Goal: Task Accomplishment & Management: Use online tool/utility

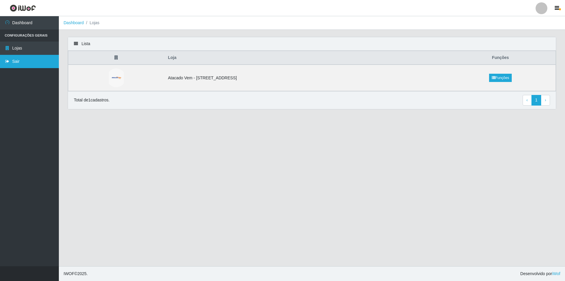
click at [19, 59] on link "Sair" at bounding box center [29, 61] width 59 height 13
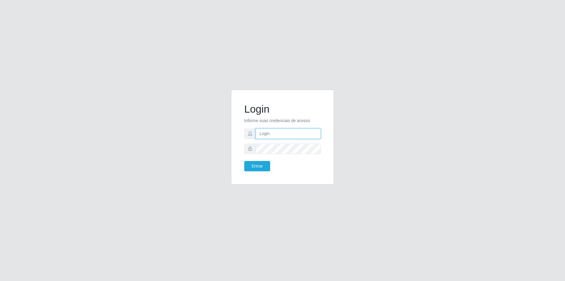
type input "[PERSON_NAME][EMAIL_ADDRESS][DOMAIN_NAME]"
click at [256, 166] on button "Entrar" at bounding box center [257, 166] width 26 height 10
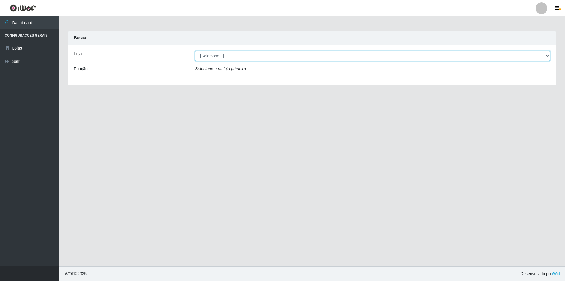
drag, startPoint x: 225, startPoint y: 51, endPoint x: 230, endPoint y: 54, distance: 5.7
click at [225, 51] on select "[Selecione...] Atacado Vem - [STREET_ADDRESS]" at bounding box center [372, 56] width 355 height 10
select select "461"
click at [195, 51] on select "[Selecione...] Atacado Vem - [STREET_ADDRESS]" at bounding box center [372, 56] width 355 height 10
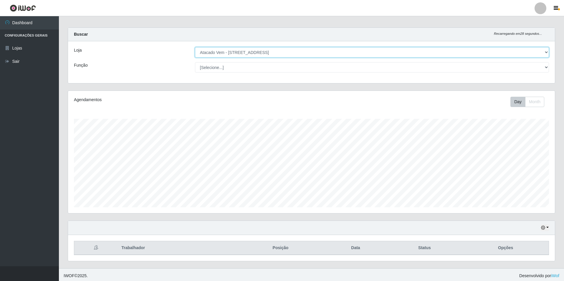
scroll to position [6, 0]
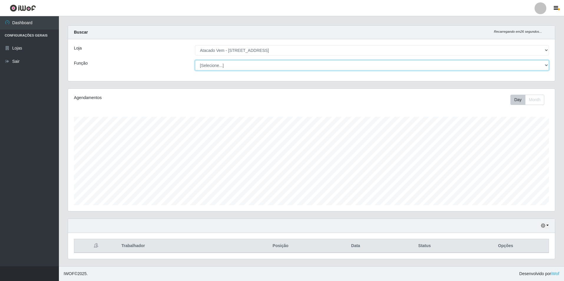
click at [434, 63] on select "[Selecione...] Carregador e Descarregador de Caminhão Carregador e Descarregado…" at bounding box center [372, 65] width 354 height 10
click at [547, 226] on button "button" at bounding box center [545, 225] width 8 height 7
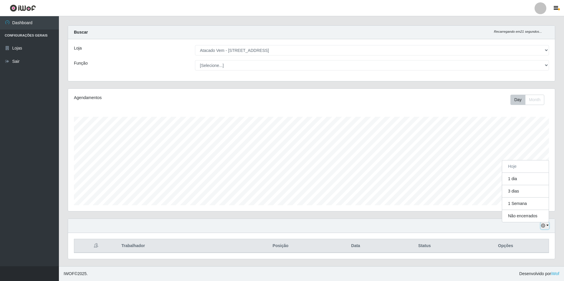
scroll to position [122, 487]
click at [524, 204] on button "1 Semana" at bounding box center [525, 203] width 47 height 12
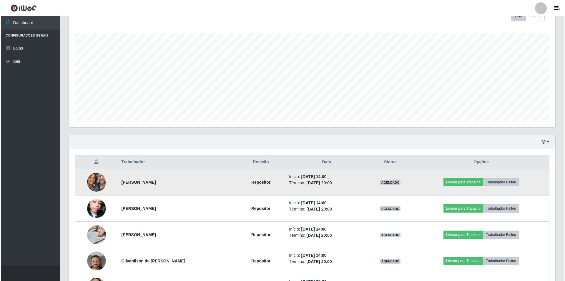
scroll to position [123, 0]
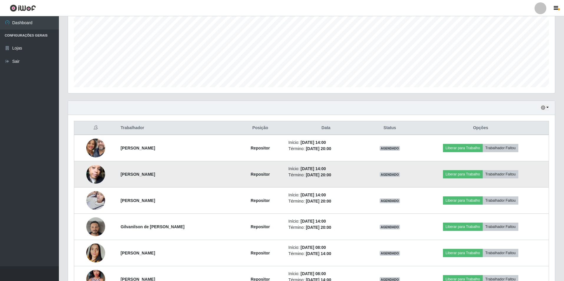
click at [95, 176] on img at bounding box center [95, 174] width 19 height 34
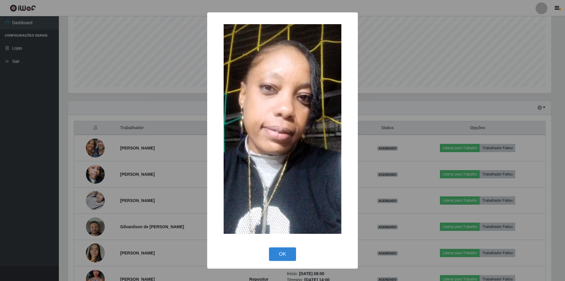
click at [134, 171] on div "× OK Cancel" at bounding box center [282, 140] width 565 height 281
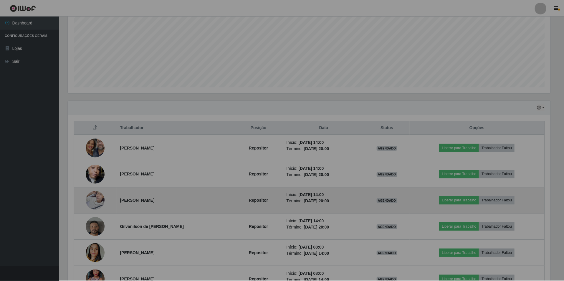
scroll to position [122, 487]
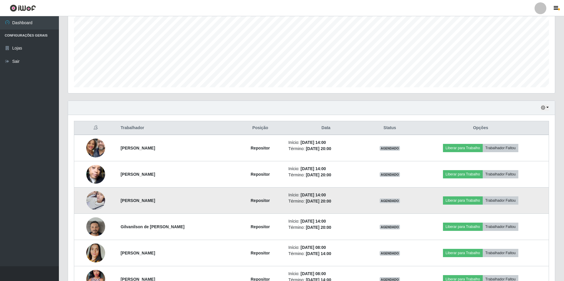
click at [97, 196] on img at bounding box center [95, 200] width 19 height 25
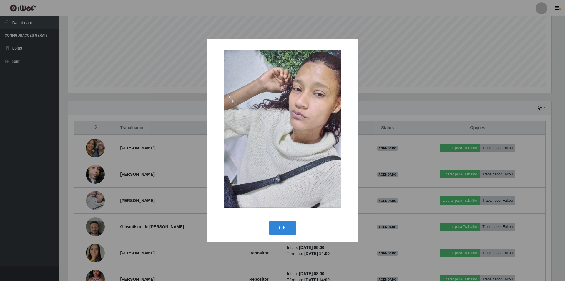
click at [153, 173] on div "× OK Cancel" at bounding box center [282, 140] width 565 height 281
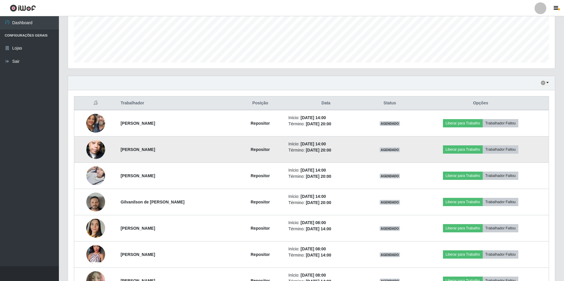
scroll to position [182, 0]
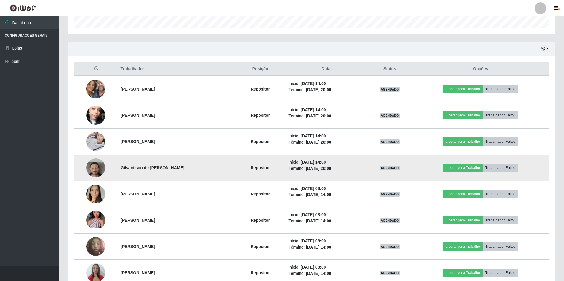
click at [95, 170] on img at bounding box center [95, 168] width 19 height 34
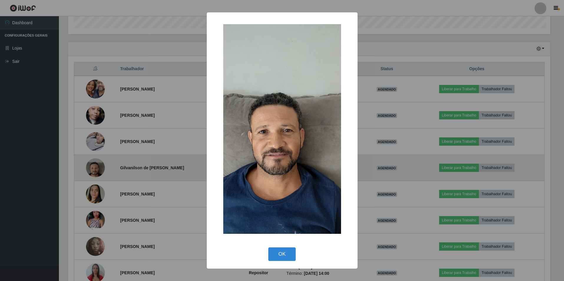
scroll to position [122, 484]
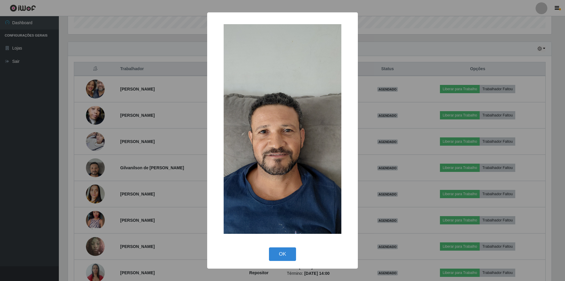
click at [145, 169] on div "× OK Cancel" at bounding box center [282, 140] width 565 height 281
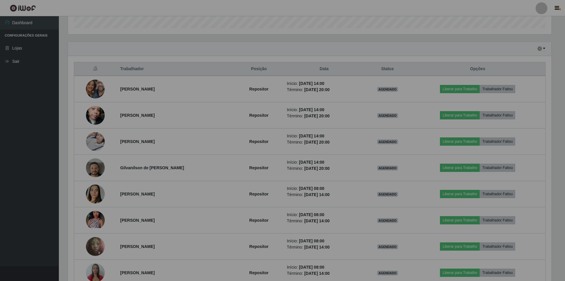
scroll to position [122, 487]
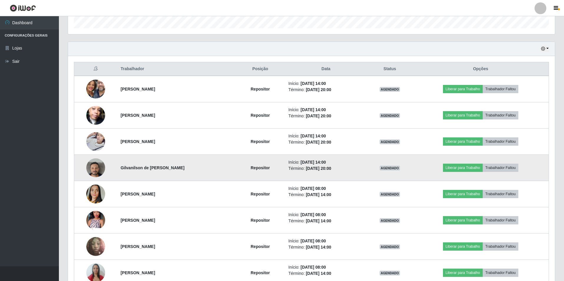
click at [94, 174] on img at bounding box center [95, 168] width 19 height 34
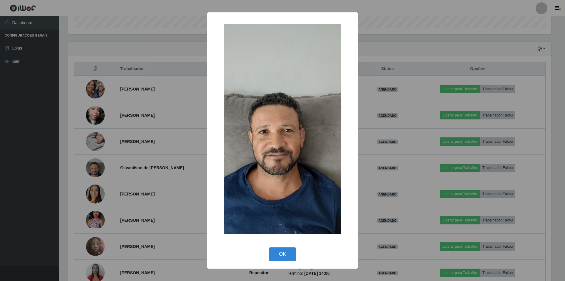
click at [156, 164] on div "× OK Cancel" at bounding box center [282, 140] width 565 height 281
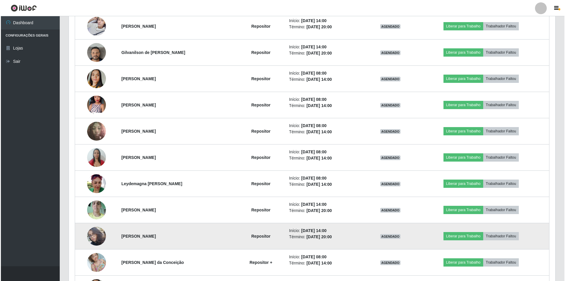
scroll to position [300, 0]
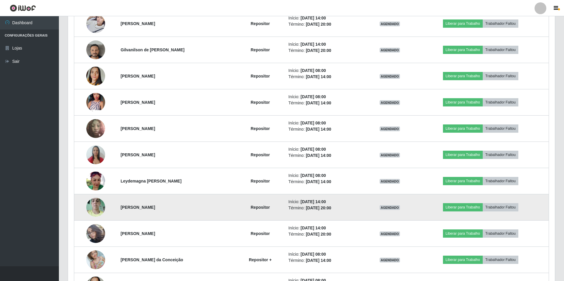
click at [94, 206] on img at bounding box center [95, 206] width 19 height 25
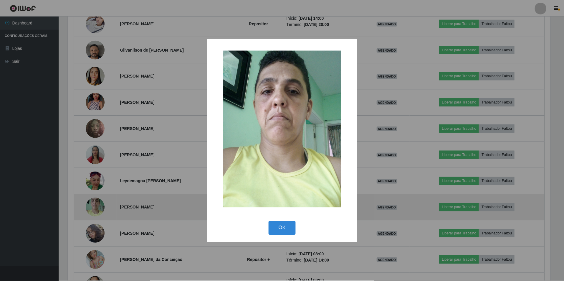
scroll to position [122, 484]
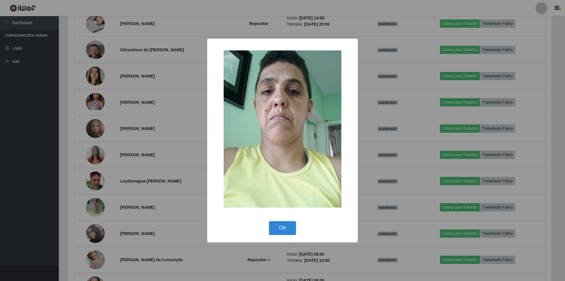
click at [161, 185] on div "× OK Cancel" at bounding box center [282, 140] width 565 height 281
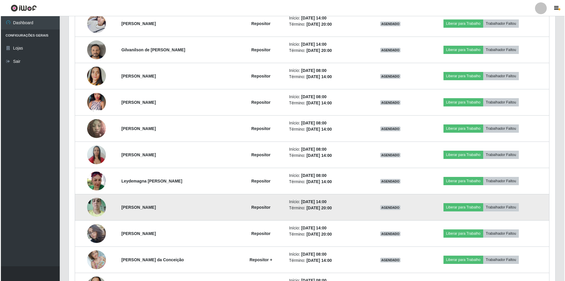
scroll to position [0, 0]
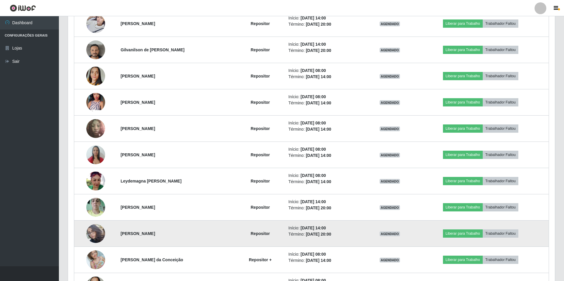
click at [90, 231] on img at bounding box center [95, 233] width 19 height 34
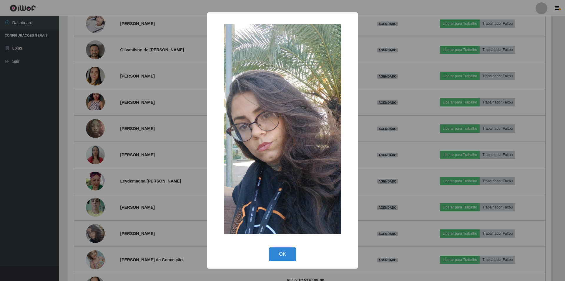
click at [135, 184] on div "× OK Cancel" at bounding box center [282, 140] width 565 height 281
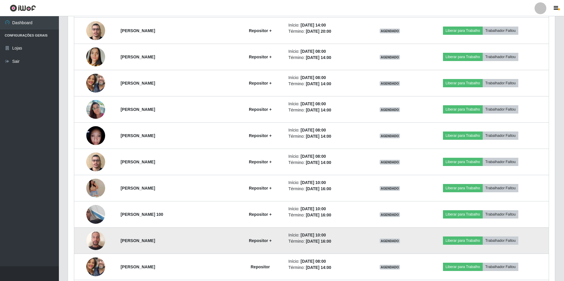
click at [97, 236] on img at bounding box center [95, 240] width 19 height 25
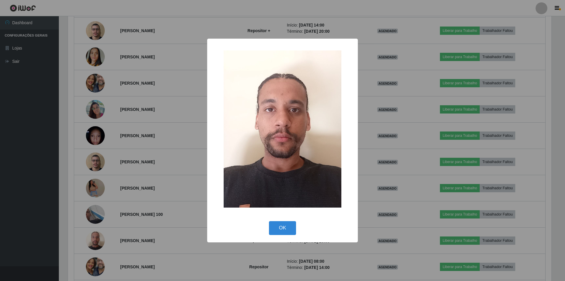
click at [137, 211] on div "× OK Cancel" at bounding box center [282, 140] width 565 height 281
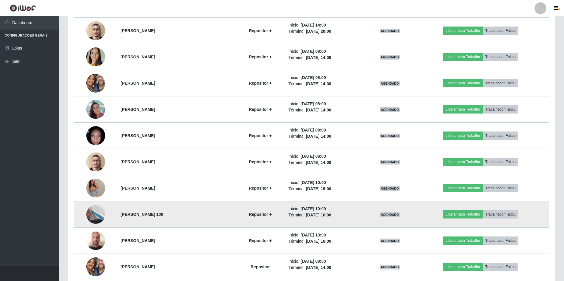
click at [89, 216] on img at bounding box center [95, 214] width 19 height 34
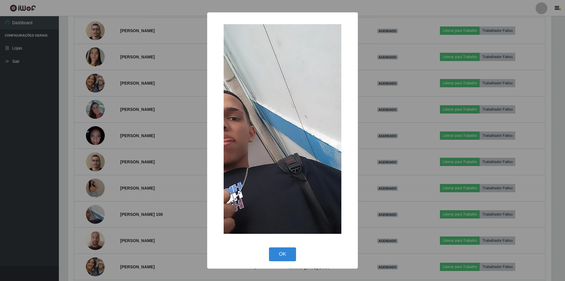
click at [146, 197] on div "× OK Cancel" at bounding box center [282, 140] width 565 height 281
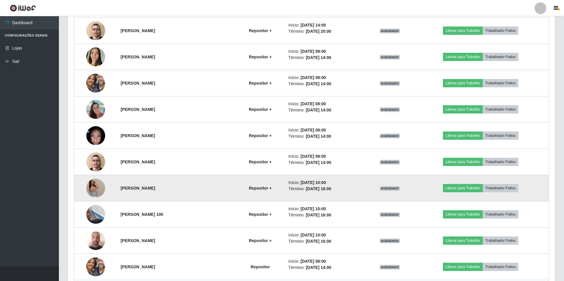
click at [92, 189] on img at bounding box center [95, 187] width 19 height 43
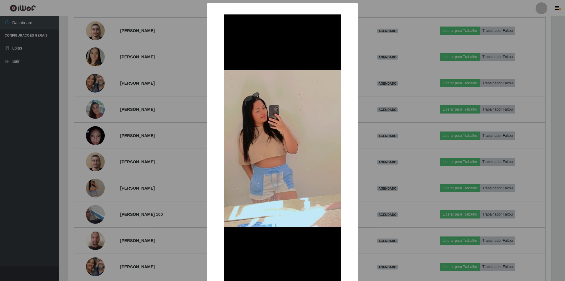
click at [140, 186] on div "× OK Cancel" at bounding box center [282, 140] width 565 height 281
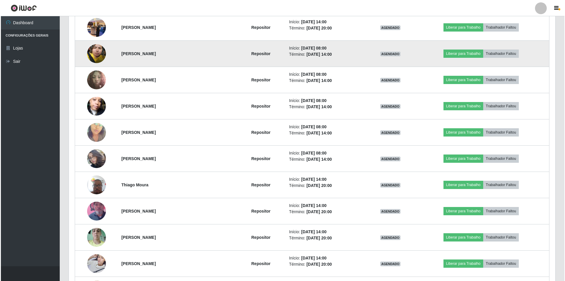
scroll to position [1254, 0]
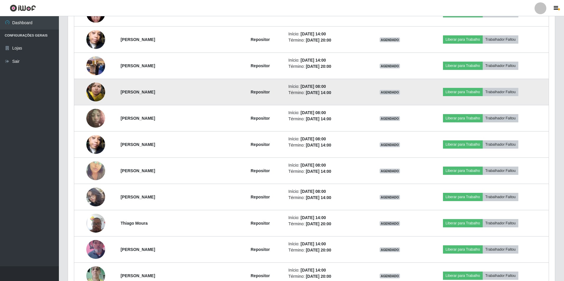
click at [95, 94] on img at bounding box center [95, 91] width 19 height 25
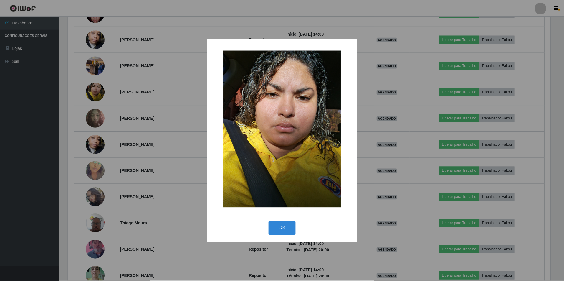
scroll to position [122, 484]
click at [149, 102] on div "× OK Cancel" at bounding box center [282, 140] width 565 height 281
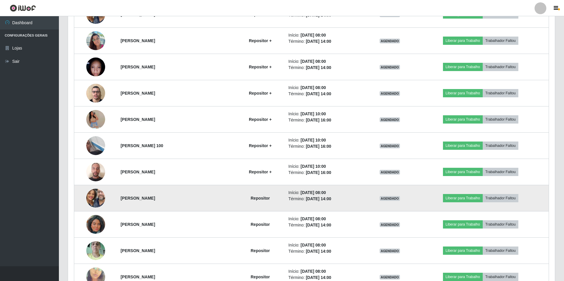
scroll to position [783, 0]
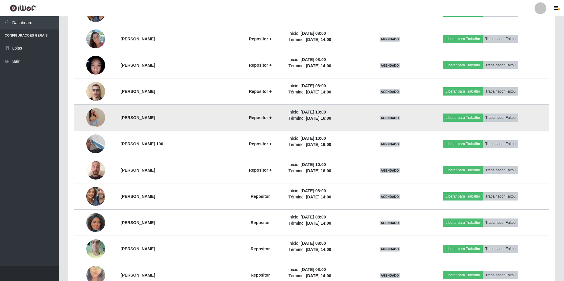
click at [91, 111] on img at bounding box center [95, 117] width 19 height 43
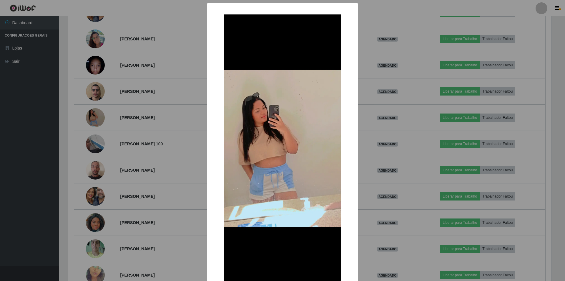
click at [163, 116] on div "× OK Cancel" at bounding box center [282, 140] width 565 height 281
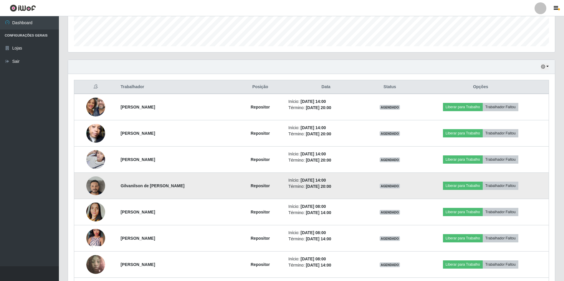
scroll to position [194, 0]
